Goal: Task Accomplishment & Management: Manage account settings

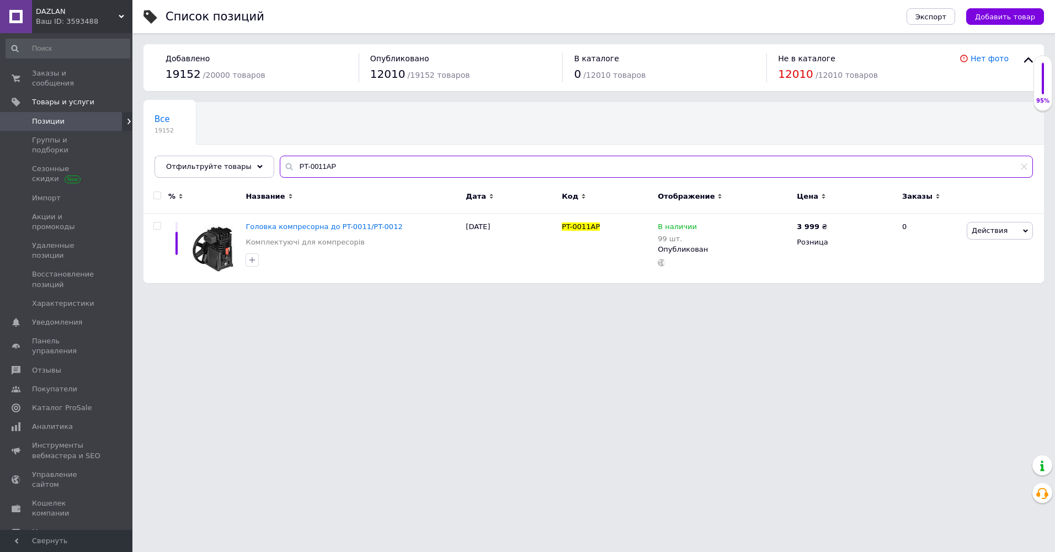
drag, startPoint x: 326, startPoint y: 163, endPoint x: 268, endPoint y: 161, distance: 58.5
click at [280, 161] on input "PT-0011AP" at bounding box center [656, 167] width 753 height 22
paste input "DT-1513"
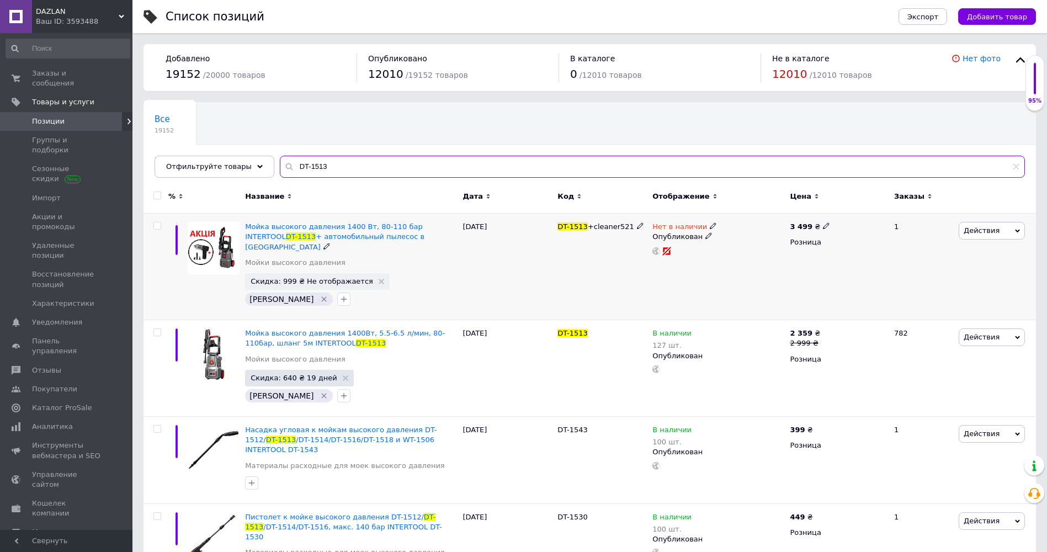
type input "DT-1513"
click at [709, 227] on icon at bounding box center [712, 225] width 7 height 7
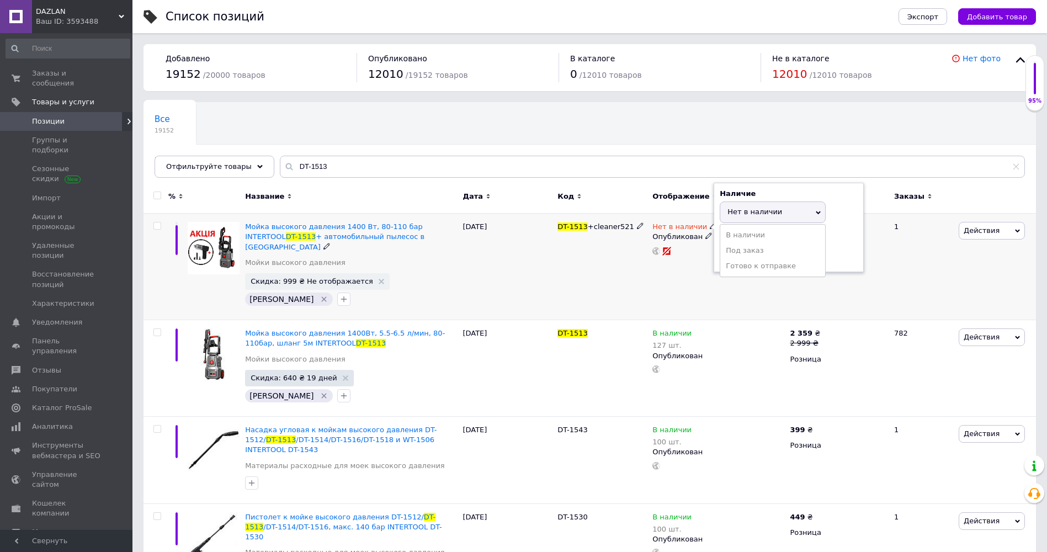
click at [746, 273] on li "Готово к отправке" at bounding box center [772, 265] width 105 height 15
click at [648, 275] on div "DT-1513 +cleaner521" at bounding box center [601, 266] width 95 height 106
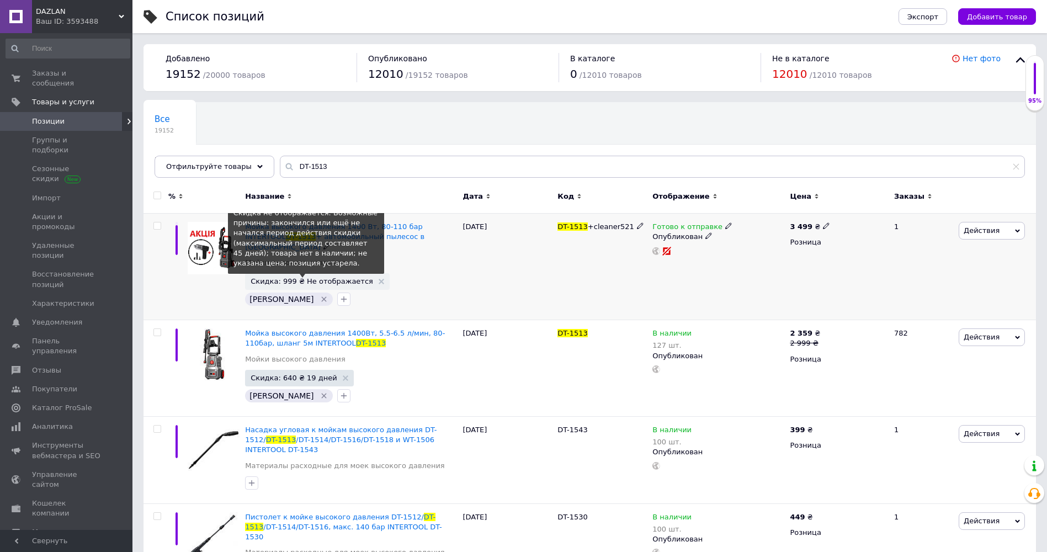
click at [305, 277] on span "Скидка: 999 ₴ Не отображается" at bounding box center [311, 280] width 122 height 7
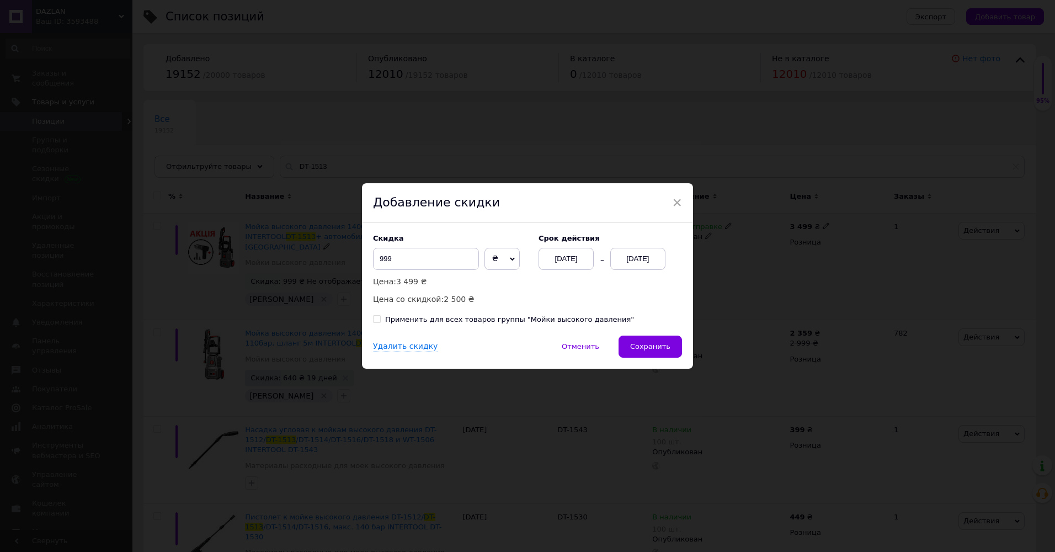
click at [651, 260] on div "[DATE]" at bounding box center [637, 259] width 55 height 22
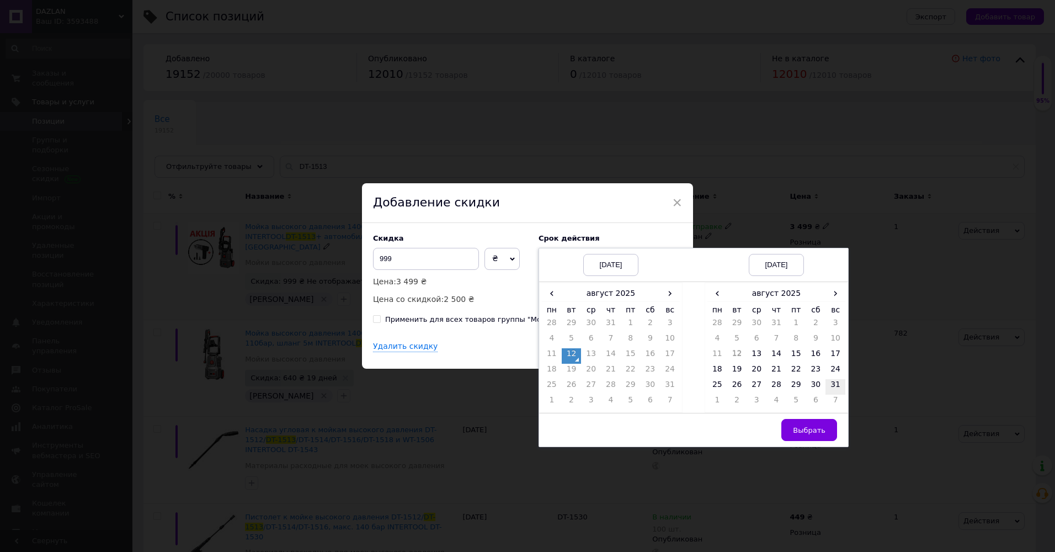
click at [833, 382] on td "31" at bounding box center [835, 386] width 20 height 15
click at [815, 429] on span "Выбрать" at bounding box center [809, 430] width 33 height 8
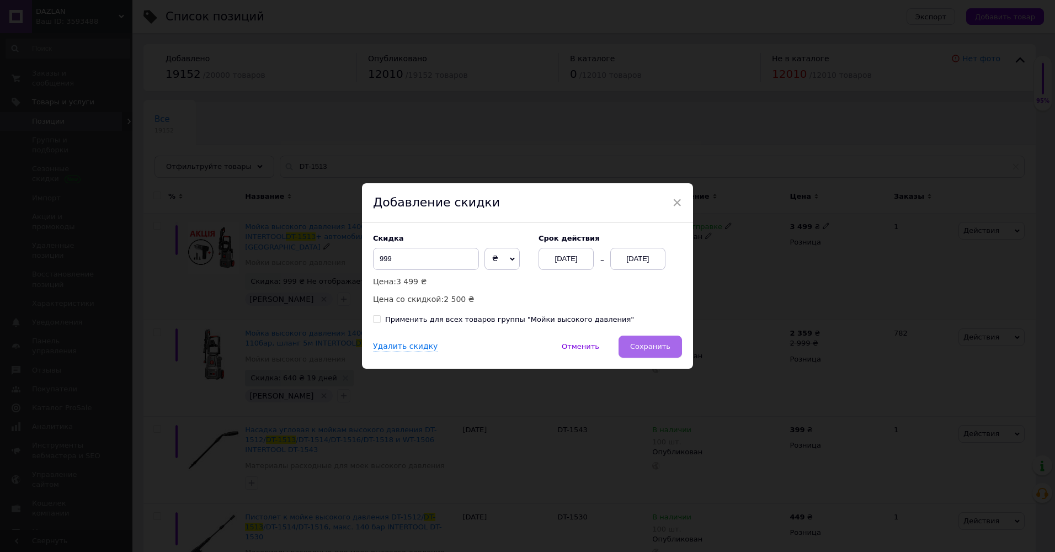
click at [660, 345] on span "Сохранить" at bounding box center [650, 346] width 40 height 8
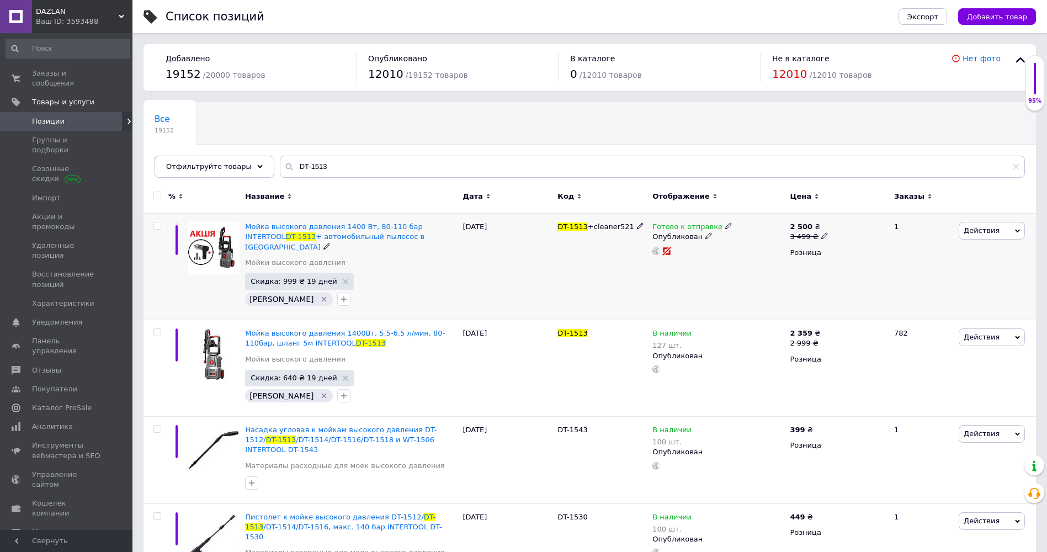
click at [76, 14] on span "DAZLAN" at bounding box center [77, 12] width 83 height 10
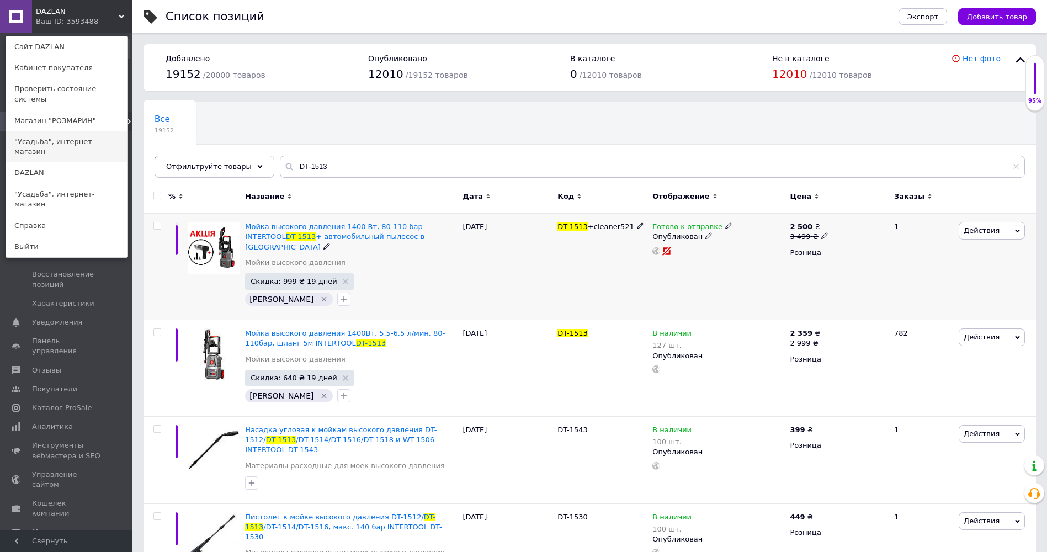
click at [62, 131] on link ""Усадьба", интернет-магазин" at bounding box center [66, 146] width 121 height 31
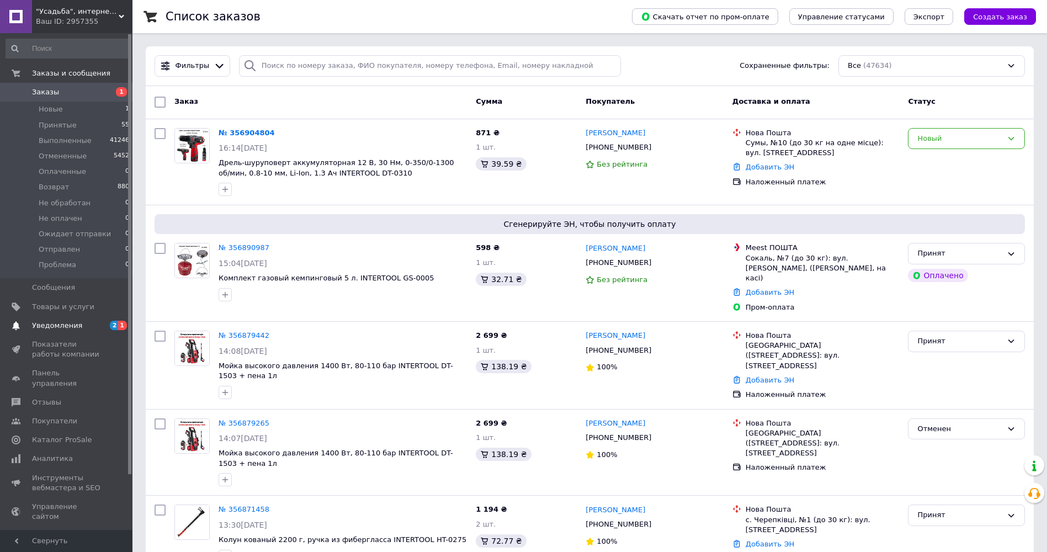
click at [81, 318] on link "Уведомления 2 1" at bounding box center [68, 325] width 136 height 19
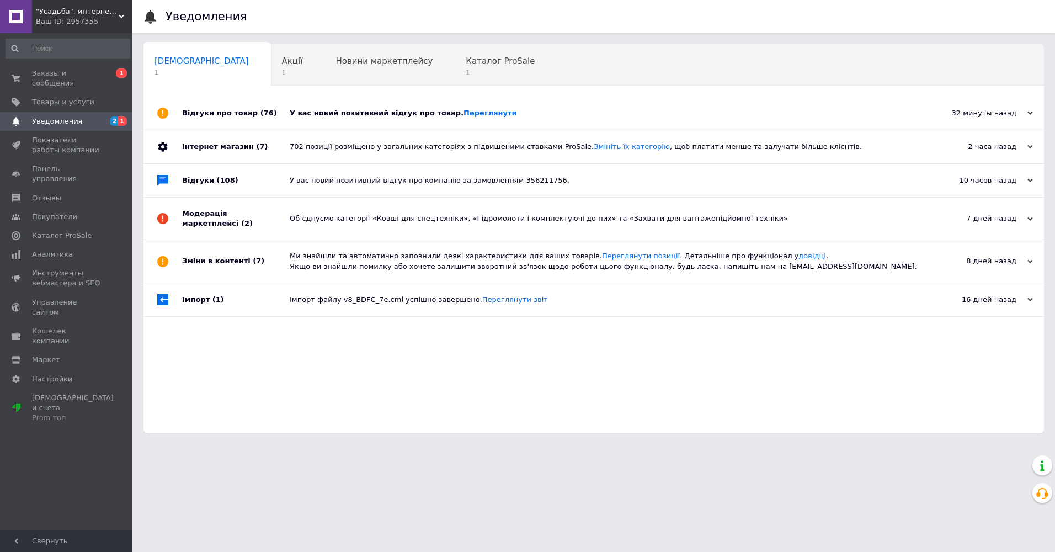
click at [198, 112] on div "Відгуки про товар (76)" at bounding box center [236, 113] width 108 height 33
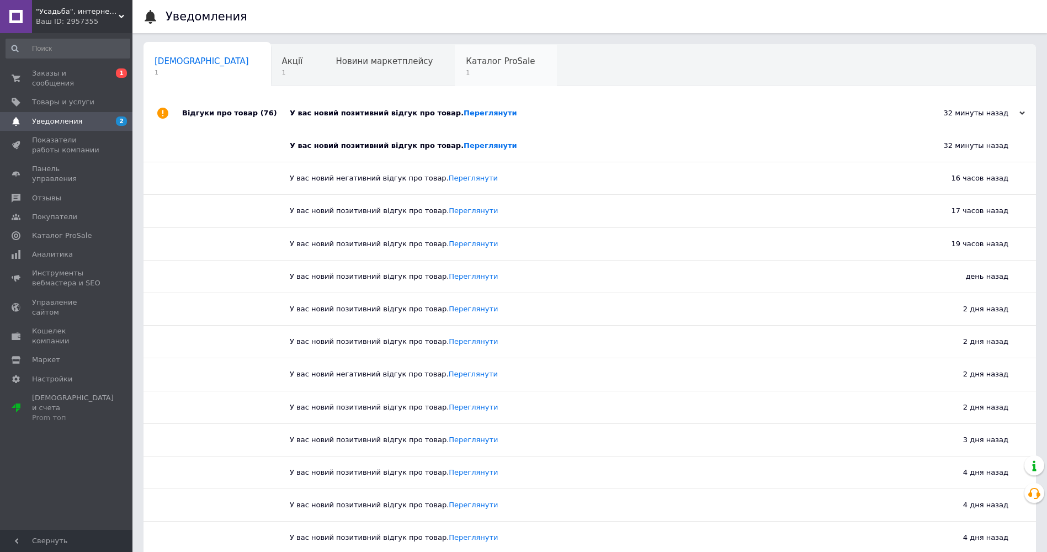
click at [466, 71] on span "1" at bounding box center [500, 72] width 69 height 8
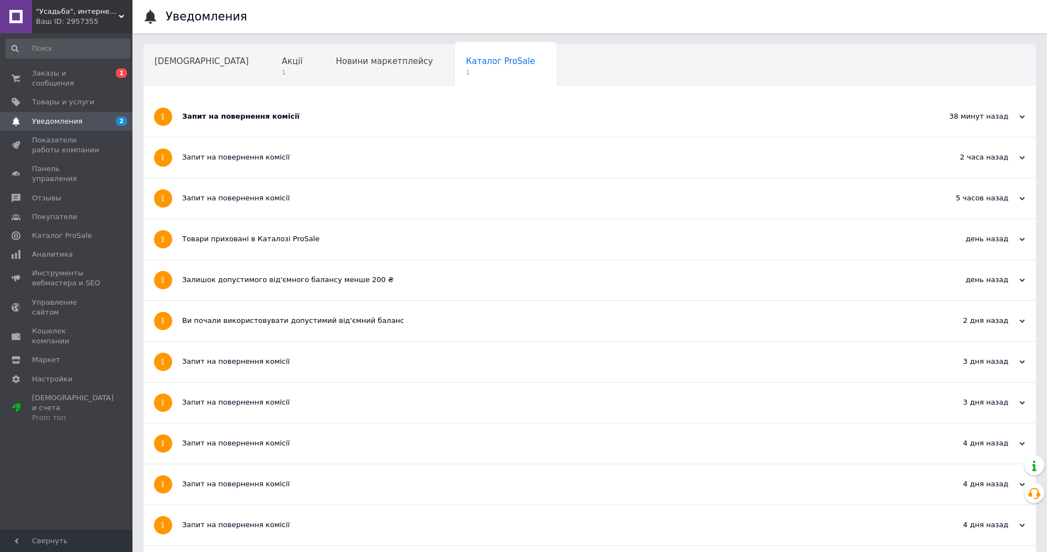
click at [232, 116] on div "Запит на повернення комісії" at bounding box center [548, 116] width 732 height 10
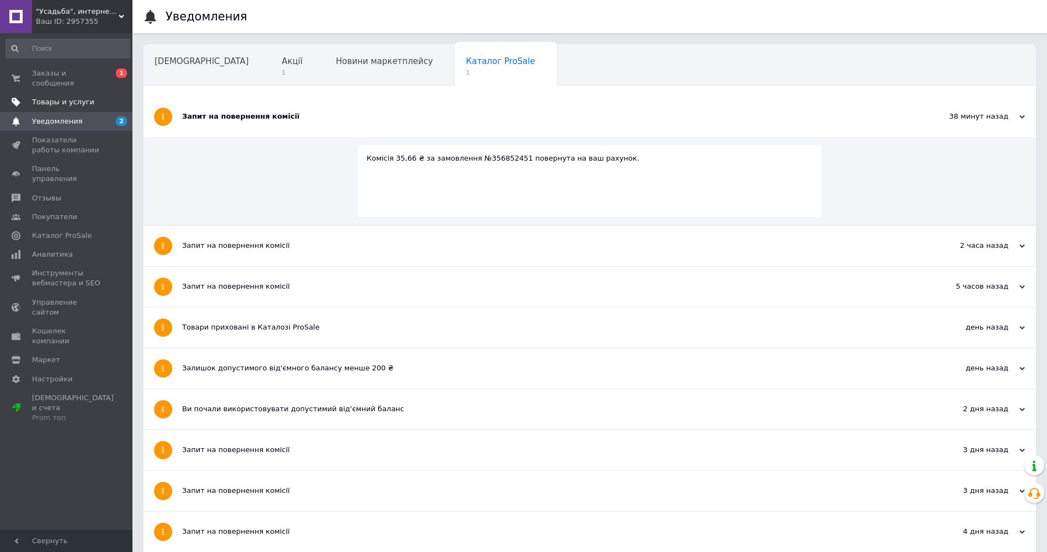
click at [51, 97] on span "Товары и услуги" at bounding box center [63, 102] width 62 height 10
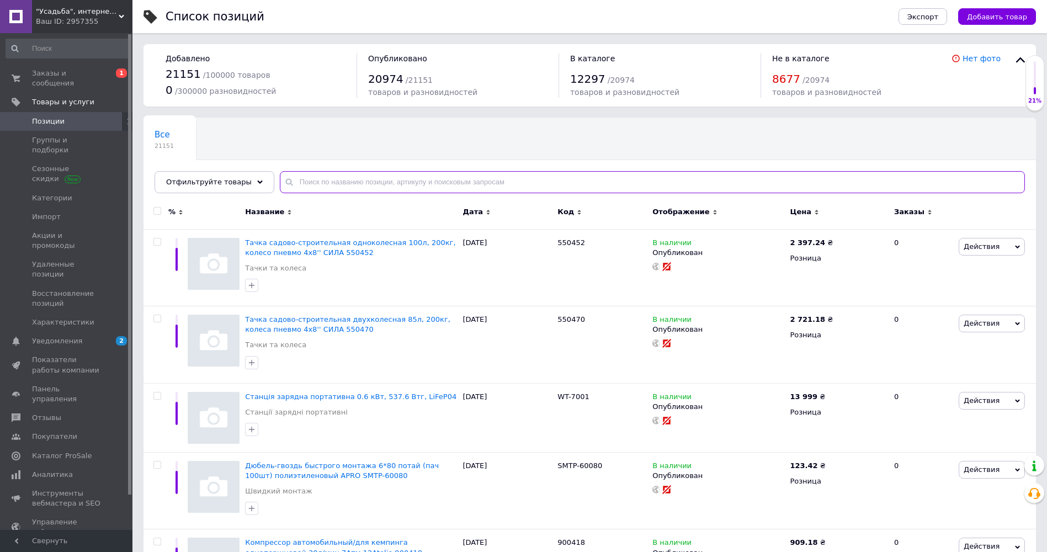
click at [309, 183] on input "text" at bounding box center [652, 182] width 745 height 22
paste input "DT-1513+cleaner521"
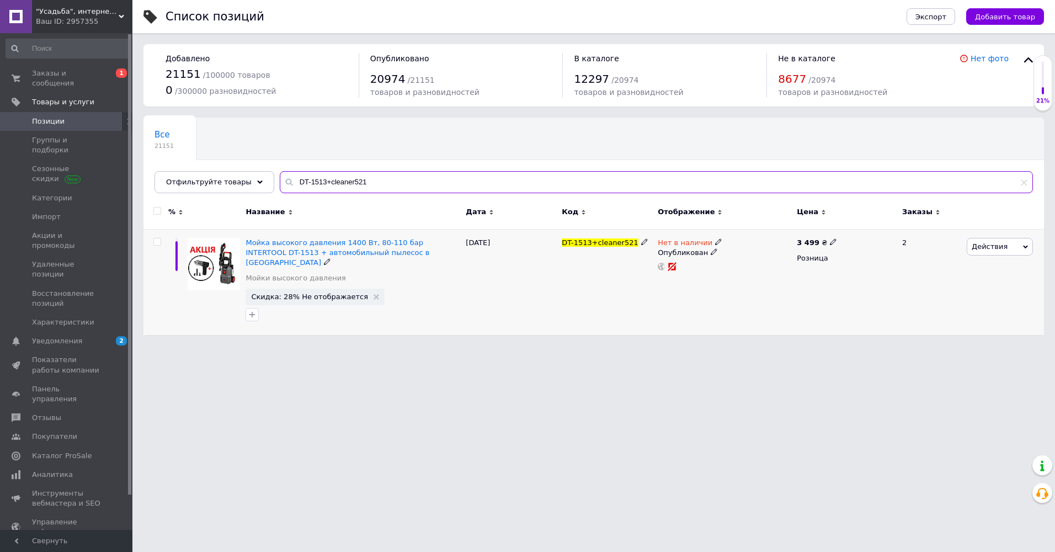
type input "DT-1513+cleaner521"
click at [715, 243] on icon at bounding box center [718, 241] width 7 height 7
click at [756, 280] on li "Готово к отправке" at bounding box center [777, 281] width 105 height 15
click at [668, 306] on div "Нет в наличии Наличие Готово к отправке В наличии Нет в наличии Под заказ Остат…" at bounding box center [724, 282] width 139 height 106
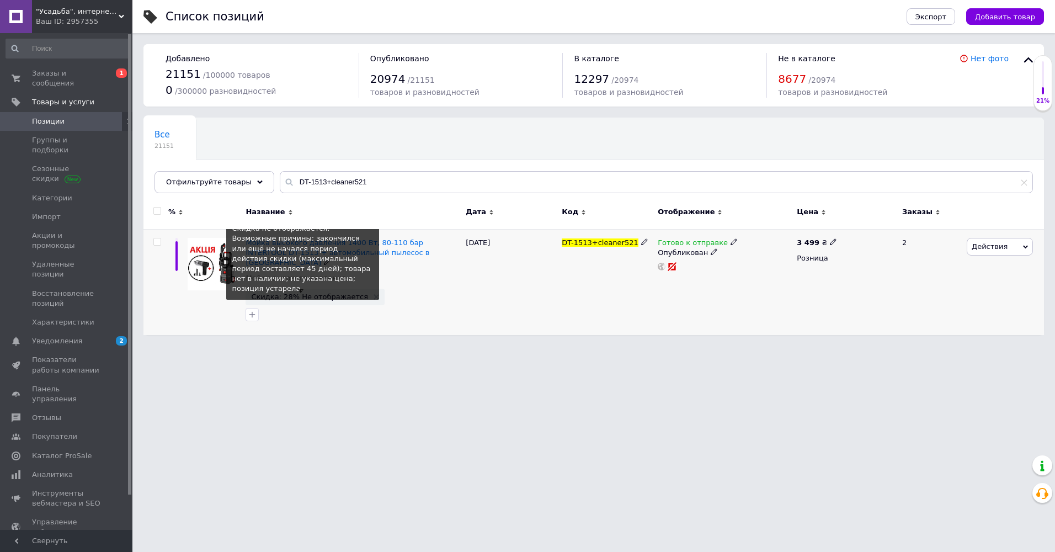
click at [277, 293] on span "Скидка: 28% Не отображается" at bounding box center [309, 296] width 117 height 7
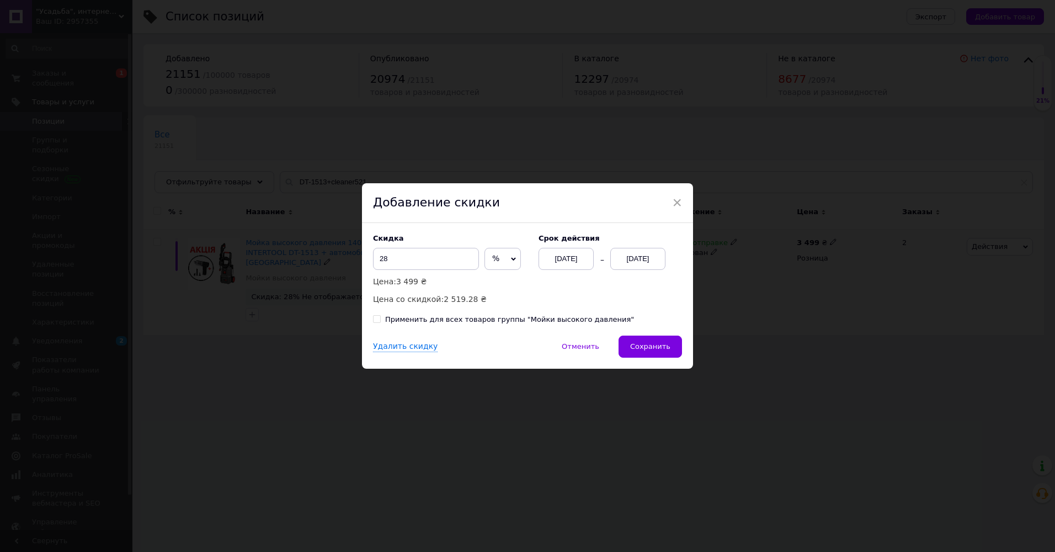
click at [617, 256] on div "[DATE]" at bounding box center [637, 259] width 55 height 22
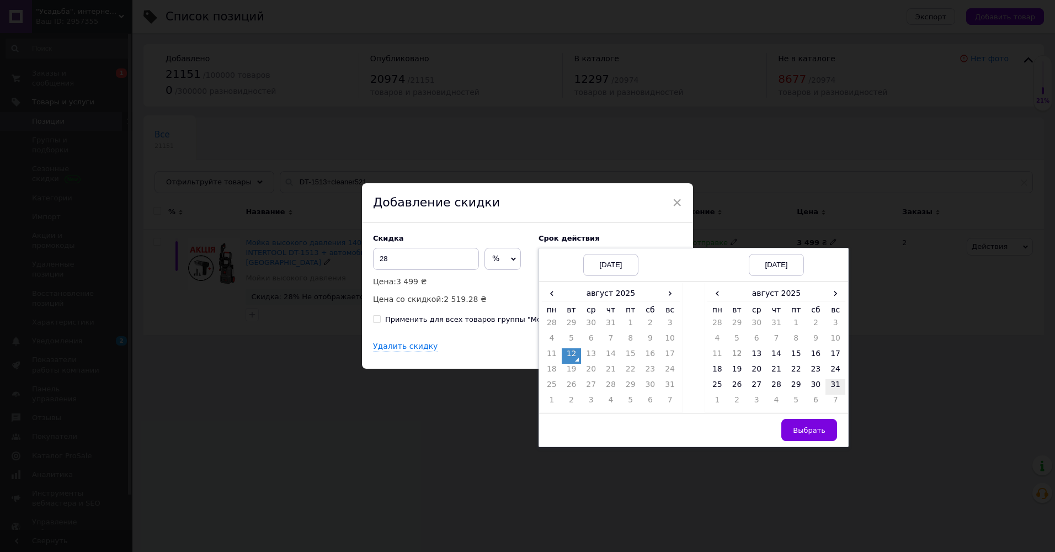
click at [832, 381] on td "31" at bounding box center [835, 386] width 20 height 15
click at [819, 433] on span "Выбрать" at bounding box center [809, 430] width 33 height 8
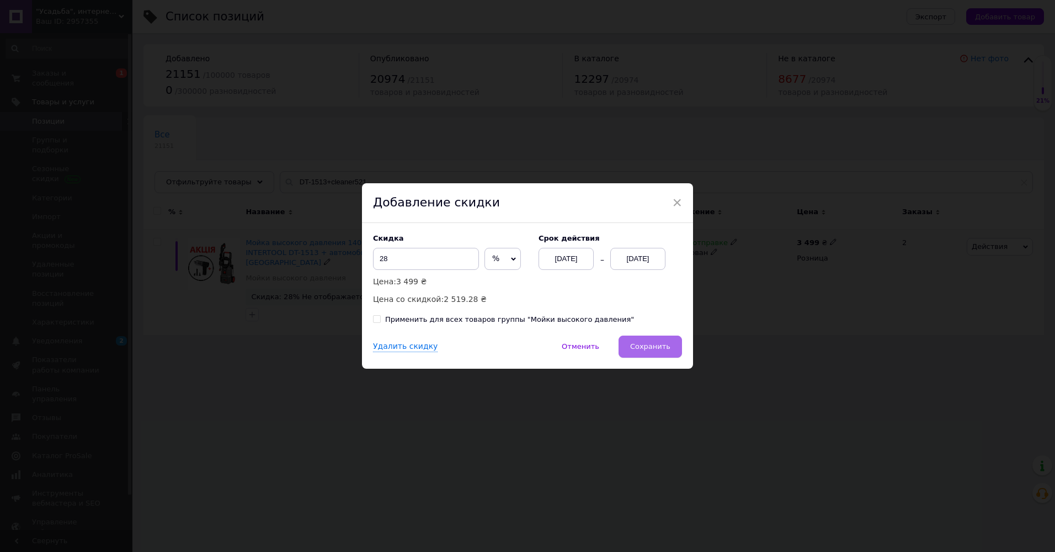
click at [640, 342] on span "Сохранить" at bounding box center [650, 346] width 40 height 8
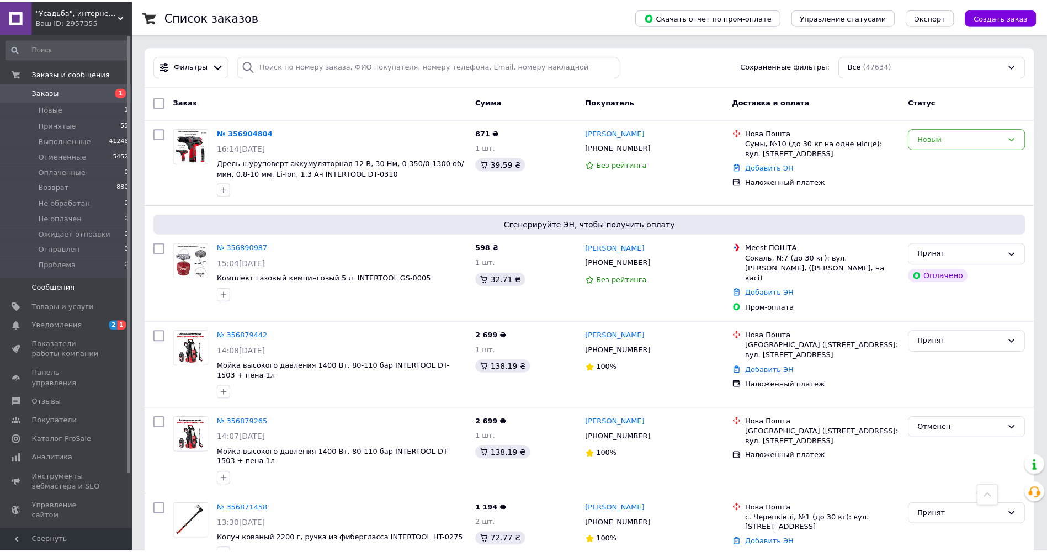
scroll to position [772, 0]
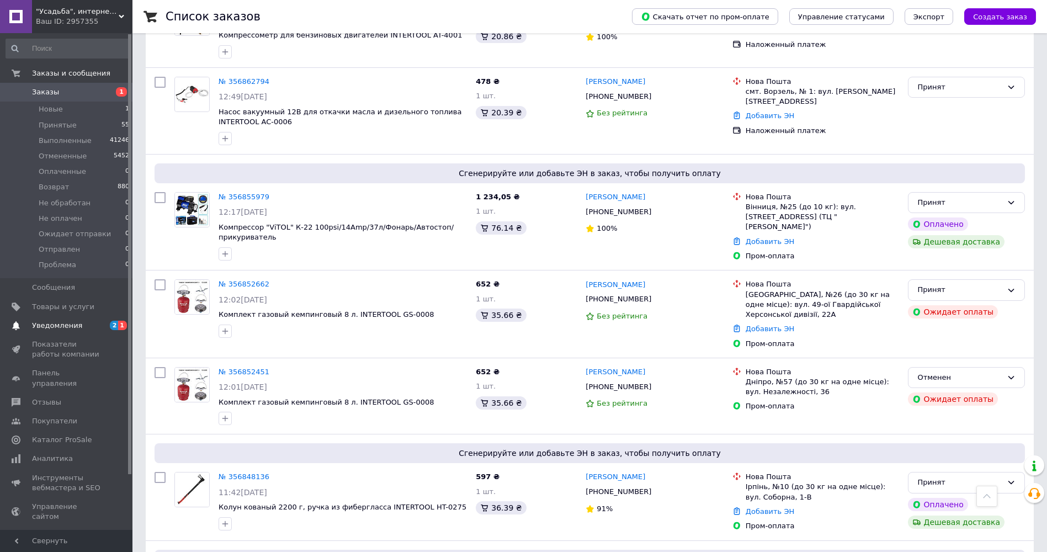
click at [72, 329] on span "Уведомления" at bounding box center [57, 326] width 50 height 10
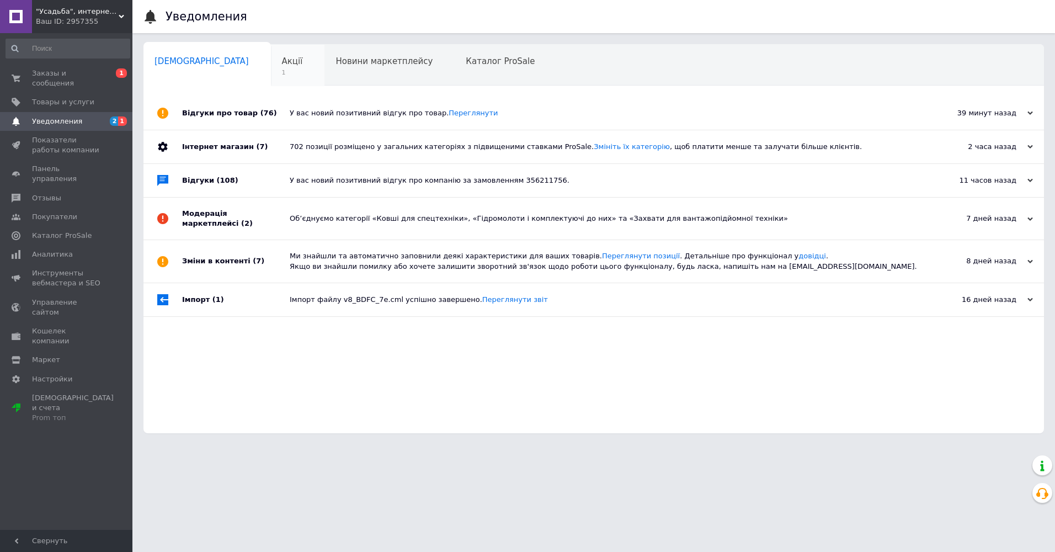
click at [271, 78] on div "Акції 1" at bounding box center [298, 66] width 54 height 42
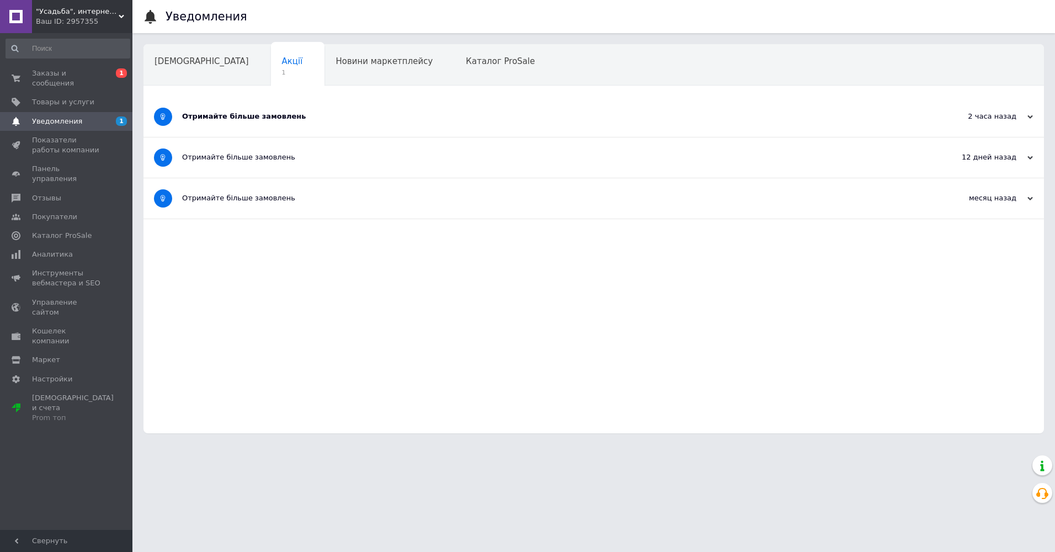
click at [176, 74] on div "[DEMOGRAPHIC_DATA]" at bounding box center [206, 66] width 127 height 42
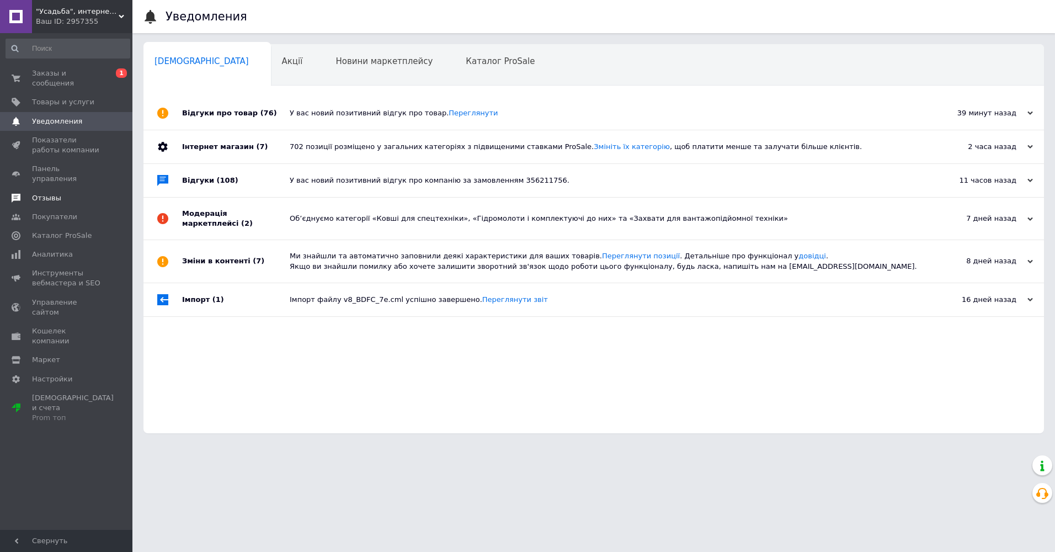
click at [31, 193] on span at bounding box center [16, 198] width 32 height 10
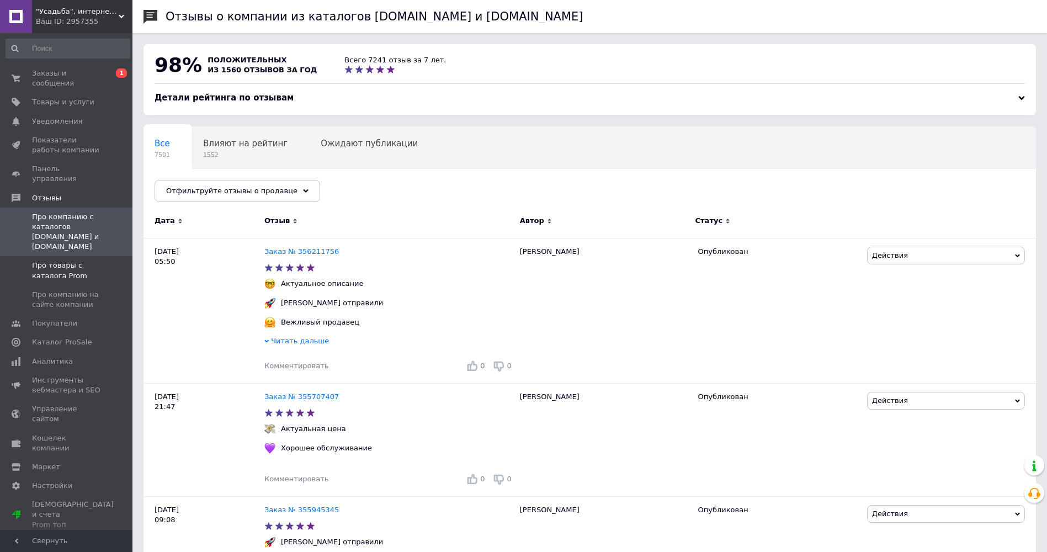
click at [52, 260] on span "Про товары с каталога Prom" at bounding box center [67, 270] width 70 height 20
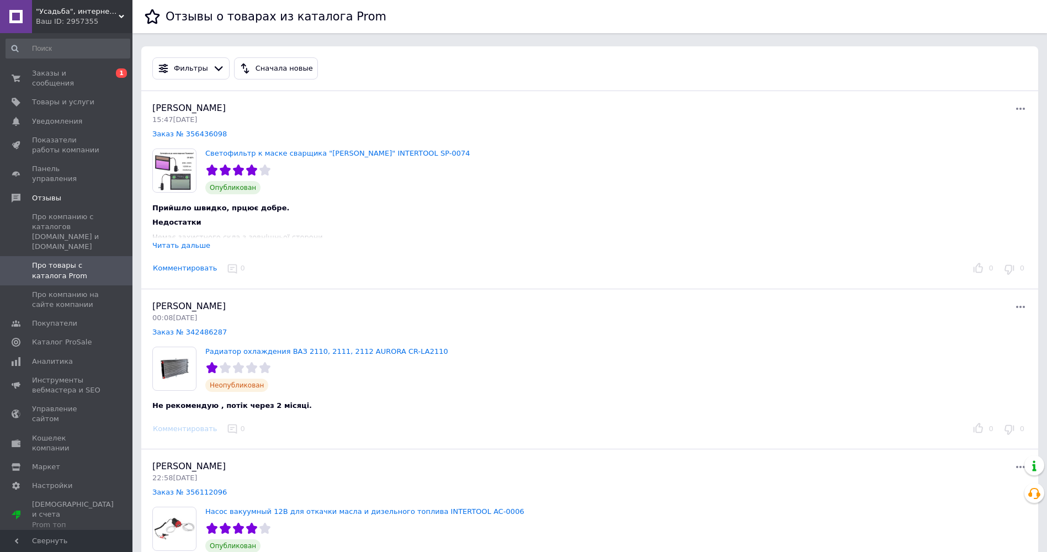
click at [183, 243] on div "Читать дальше" at bounding box center [181, 245] width 58 height 8
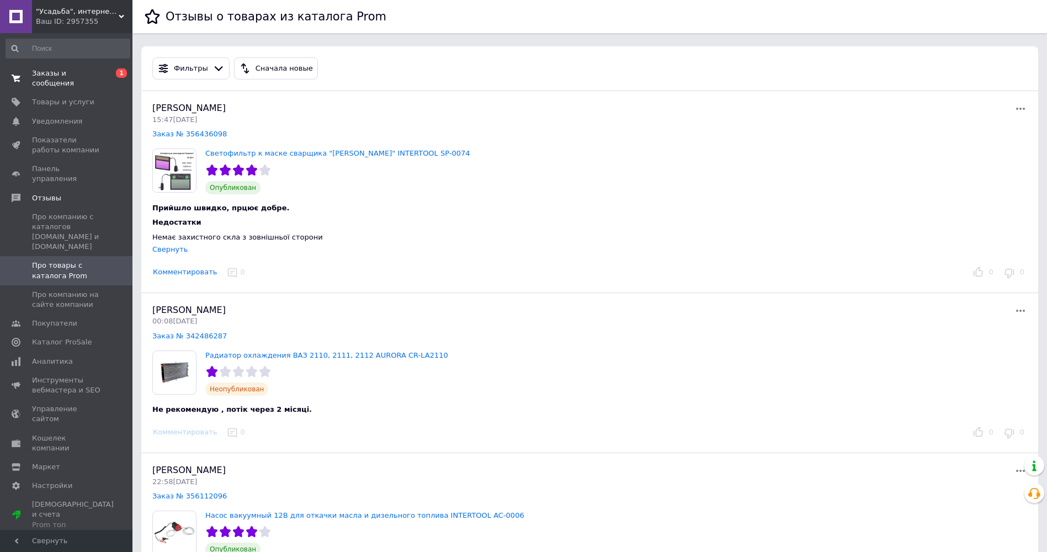
click at [66, 74] on span "Заказы и сообщения" at bounding box center [67, 78] width 70 height 20
